Goal: Transaction & Acquisition: Subscribe to service/newsletter

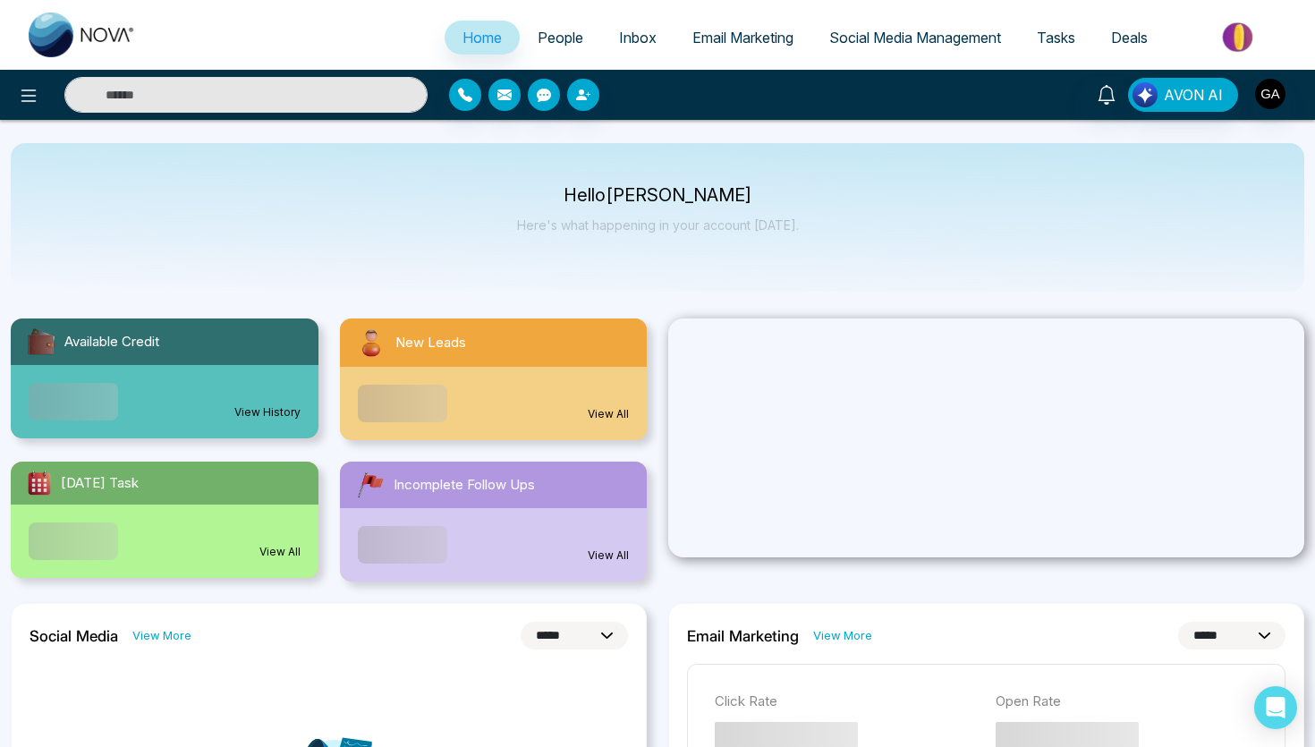
select select "*"
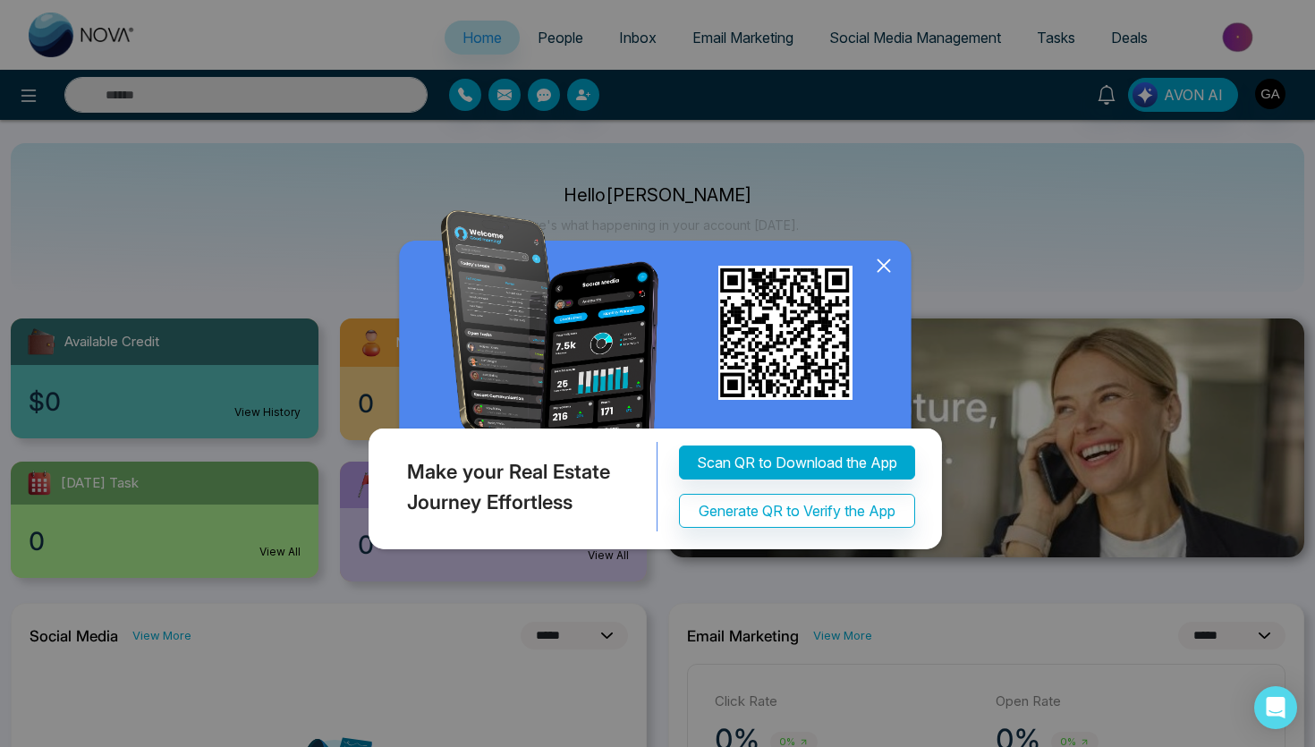
click at [889, 266] on icon at bounding box center [884, 265] width 27 height 27
